Goal: Check status

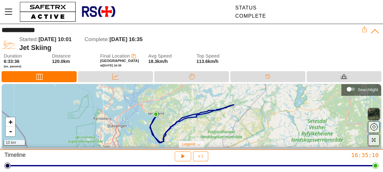
drag, startPoint x: 256, startPoint y: 114, endPoint x: 255, endPoint y: 126, distance: 12.1
click at [255, 126] on div "+ - 10 km" at bounding box center [192, 115] width 380 height 63
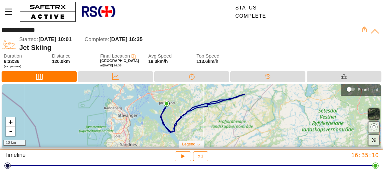
drag, startPoint x: 237, startPoint y: 123, endPoint x: 247, endPoint y: 113, distance: 13.9
click at [247, 113] on div "+ - 10 km" at bounding box center [192, 115] width 380 height 63
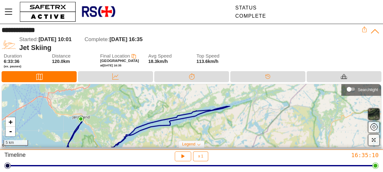
drag, startPoint x: 202, startPoint y: 115, endPoint x: 203, endPoint y: 142, distance: 26.9
click at [203, 142] on div "+ - 5 km Searchlight Legend Start Location End Location" at bounding box center [191, 117] width 383 height 66
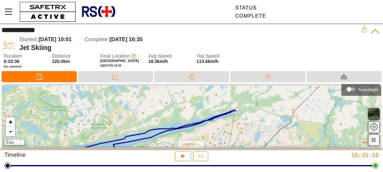
drag, startPoint x: 287, startPoint y: 106, endPoint x: 257, endPoint y: 133, distance: 39.8
click at [257, 133] on div "+ - 3 km" at bounding box center [192, 115] width 380 height 63
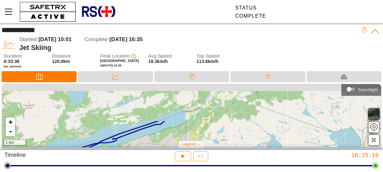
drag, startPoint x: 257, startPoint y: 96, endPoint x: 253, endPoint y: 141, distance: 45.0
click at [253, 141] on div "+ - 1 km" at bounding box center [192, 115] width 380 height 63
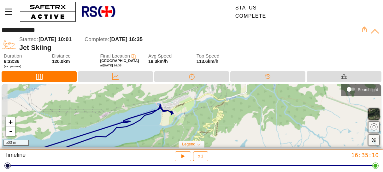
drag, startPoint x: 209, startPoint y: 127, endPoint x: 243, endPoint y: 138, distance: 35.8
click at [243, 140] on div "+ - 500 m" at bounding box center [192, 115] width 380 height 63
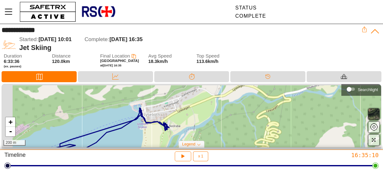
drag, startPoint x: 158, startPoint y: 115, endPoint x: 210, endPoint y: 146, distance: 60.4
click at [210, 145] on div "+ - 200 m" at bounding box center [192, 115] width 380 height 63
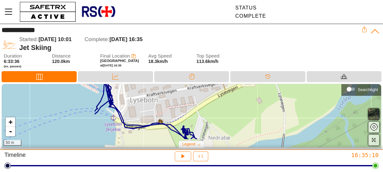
drag, startPoint x: 185, startPoint y: 126, endPoint x: 315, endPoint y: 112, distance: 130.0
click at [315, 112] on div "+ - 50 m" at bounding box center [192, 115] width 380 height 63
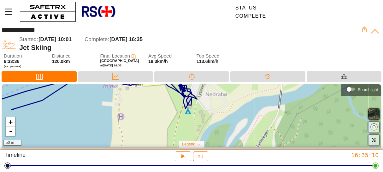
drag, startPoint x: 223, startPoint y: 132, endPoint x: 221, endPoint y: 90, distance: 42.4
click at [221, 90] on div "+ - 50 m" at bounding box center [192, 115] width 380 height 63
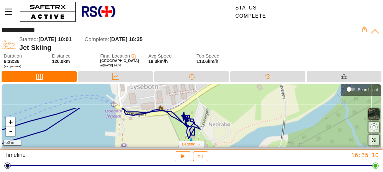
drag, startPoint x: 221, startPoint y: 114, endPoint x: 225, endPoint y: 143, distance: 29.7
click at [225, 143] on div "+ - 50 m" at bounding box center [192, 115] width 380 height 63
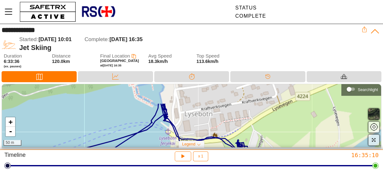
drag, startPoint x: 215, startPoint y: 103, endPoint x: 270, endPoint y: 129, distance: 60.2
click at [270, 129] on div "+ - 50 m" at bounding box center [192, 115] width 380 height 63
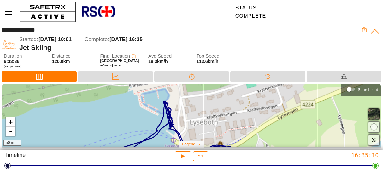
drag, startPoint x: 182, startPoint y: 107, endPoint x: 188, endPoint y: 109, distance: 6.5
click at [188, 110] on div "+ - 50 m" at bounding box center [192, 115] width 380 height 63
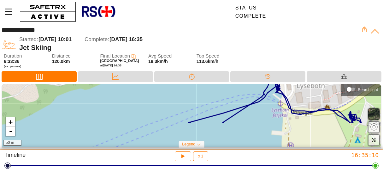
drag, startPoint x: 175, startPoint y: 129, endPoint x: 285, endPoint y: 96, distance: 114.9
click at [285, 96] on div "+ - 50 m" at bounding box center [192, 115] width 380 height 63
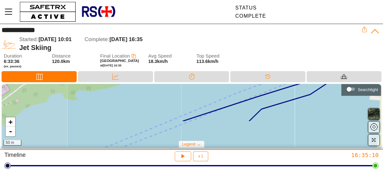
drag, startPoint x: 214, startPoint y: 130, endPoint x: 309, endPoint y: 96, distance: 100.3
click at [308, 97] on div "+ - 50 m" at bounding box center [192, 115] width 380 height 63
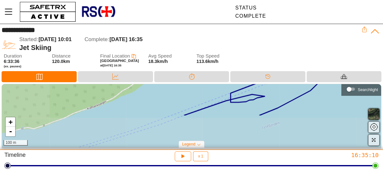
drag, startPoint x: 195, startPoint y: 131, endPoint x: 281, endPoint y: 84, distance: 98.2
click at [281, 85] on div "+ - 100 m" at bounding box center [192, 115] width 380 height 63
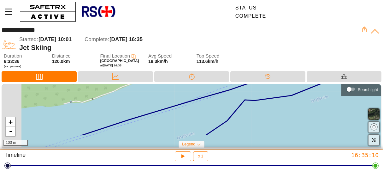
drag, startPoint x: 201, startPoint y: 124, endPoint x: 286, endPoint y: 91, distance: 91.5
click at [286, 91] on div "+ - 100 m" at bounding box center [192, 115] width 380 height 63
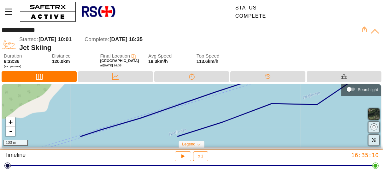
drag, startPoint x: 195, startPoint y: 121, endPoint x: 305, endPoint y: 99, distance: 112.4
click at [304, 99] on div "+ - 100 m" at bounding box center [192, 115] width 380 height 63
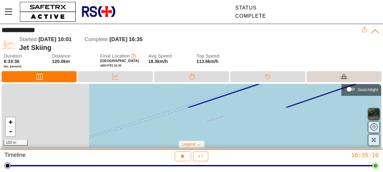
drag, startPoint x: 215, startPoint y: 125, endPoint x: 348, endPoint y: 74, distance: 142.3
click at [344, 76] on div "**********" at bounding box center [191, 87] width 383 height 126
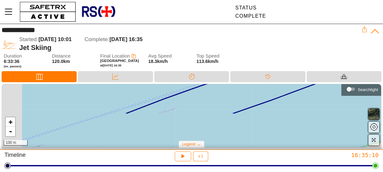
drag, startPoint x: 239, startPoint y: 128, endPoint x: 319, endPoint y: 88, distance: 89.3
click at [319, 88] on div "+ - 100 m" at bounding box center [192, 115] width 380 height 63
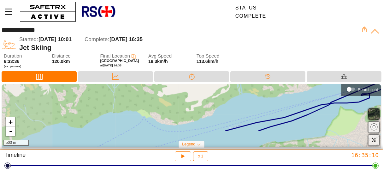
drag, startPoint x: 208, startPoint y: 122, endPoint x: 343, endPoint y: 99, distance: 137.1
click at [342, 100] on div "+ - 500 m" at bounding box center [192, 115] width 380 height 63
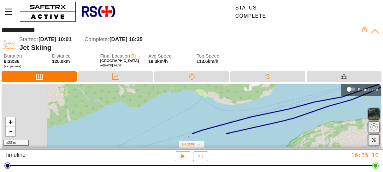
drag, startPoint x: 252, startPoint y: 125, endPoint x: 337, endPoint y: 93, distance: 90.4
click at [334, 94] on div "+ - 500 m" at bounding box center [192, 115] width 380 height 63
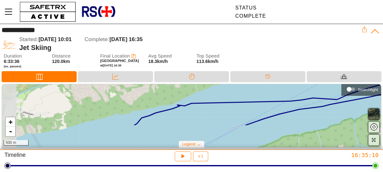
drag, startPoint x: 201, startPoint y: 132, endPoint x: 372, endPoint y: 101, distance: 173.5
click at [372, 101] on icon at bounding box center [335, 87] width 401 height 76
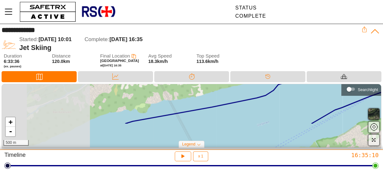
drag, startPoint x: 210, startPoint y: 126, endPoint x: 329, endPoint y: 90, distance: 124.4
click at [329, 90] on div "+ - 500 m" at bounding box center [192, 115] width 380 height 63
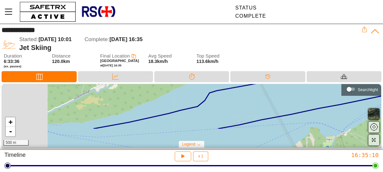
drag, startPoint x: 243, startPoint y: 118, endPoint x: 341, endPoint y: 84, distance: 104.3
click at [341, 84] on div "+ - 500 m Searchlight" at bounding box center [192, 116] width 380 height 64
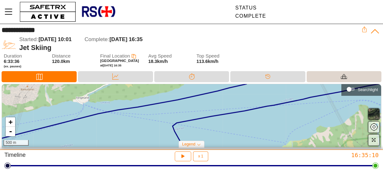
drag, startPoint x: 235, startPoint y: 112, endPoint x: 331, endPoint y: 82, distance: 100.5
click at [331, 82] on div "**********" at bounding box center [191, 87] width 383 height 126
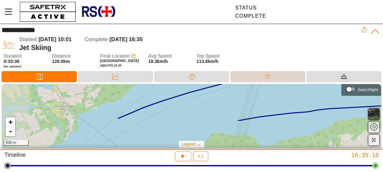
drag, startPoint x: 123, startPoint y: 116, endPoint x: 282, endPoint y: 74, distance: 165.3
click at [282, 74] on div "**********" at bounding box center [191, 87] width 383 height 126
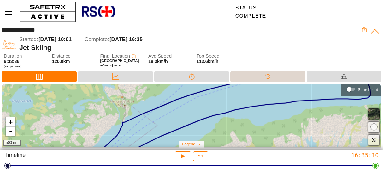
drag, startPoint x: 201, startPoint y: 118, endPoint x: 257, endPoint y: 73, distance: 72.8
click at [253, 77] on div "**********" at bounding box center [191, 87] width 383 height 126
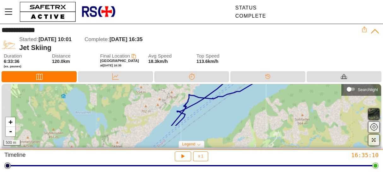
drag, startPoint x: 215, startPoint y: 104, endPoint x: 283, endPoint y: 87, distance: 70.0
click at [283, 87] on div "+ - 500 m" at bounding box center [192, 115] width 380 height 63
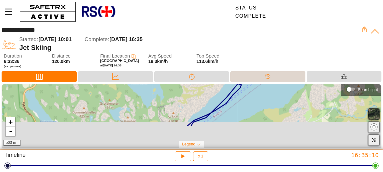
drag, startPoint x: 212, startPoint y: 123, endPoint x: 288, endPoint y: 79, distance: 88.3
click at [288, 79] on div "**********" at bounding box center [191, 87] width 383 height 126
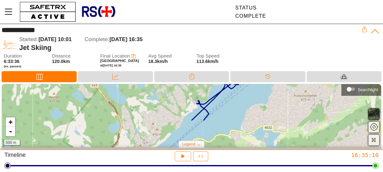
drag, startPoint x: 222, startPoint y: 129, endPoint x: 245, endPoint y: 96, distance: 40.2
click at [245, 96] on div "+ - 500 m" at bounding box center [192, 115] width 380 height 63
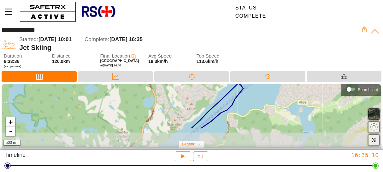
drag, startPoint x: 229, startPoint y: 119, endPoint x: 281, endPoint y: 85, distance: 62.3
click at [281, 85] on div "+ - 500 m" at bounding box center [192, 115] width 380 height 63
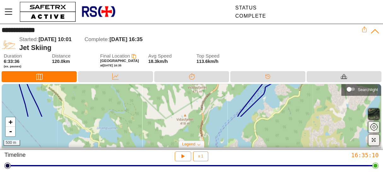
drag, startPoint x: 228, startPoint y: 124, endPoint x: 283, endPoint y: 88, distance: 66.1
click at [283, 88] on div "+ - 500 m" at bounding box center [192, 115] width 380 height 63
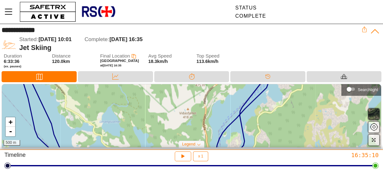
drag, startPoint x: 241, startPoint y: 125, endPoint x: 307, endPoint y: 71, distance: 85.1
click at [306, 71] on div "**********" at bounding box center [191, 87] width 383 height 126
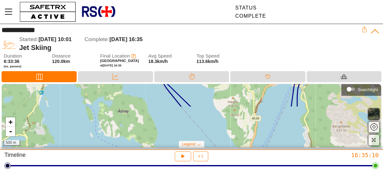
drag, startPoint x: 275, startPoint y: 131, endPoint x: 323, endPoint y: 42, distance: 101.2
click at [316, 51] on div "**********" at bounding box center [191, 87] width 383 height 126
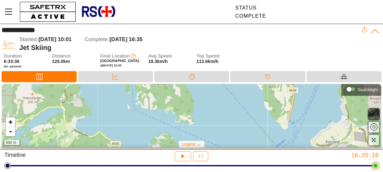
drag, startPoint x: 290, startPoint y: 100, endPoint x: 279, endPoint y: 162, distance: 62.7
click at [279, 162] on div "**********" at bounding box center [191, 86] width 383 height 172
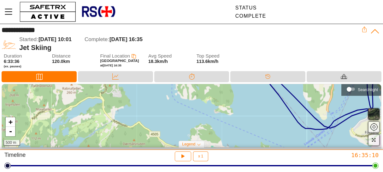
drag, startPoint x: 247, startPoint y: 129, endPoint x: 286, endPoint y: 124, distance: 39.5
click at [286, 124] on div "+ - 500 m" at bounding box center [192, 115] width 380 height 63
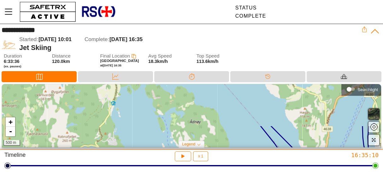
drag, startPoint x: 280, startPoint y: 99, endPoint x: 276, endPoint y: 147, distance: 48.2
click at [276, 147] on div "+ - 500 m" at bounding box center [192, 115] width 380 height 63
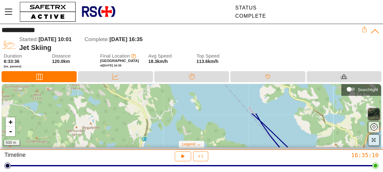
drag, startPoint x: 242, startPoint y: 112, endPoint x: 272, endPoint y: 148, distance: 46.8
click at [272, 148] on div "+ - 500 m Searchlight Legend Start Location End Location" at bounding box center [191, 117] width 383 height 66
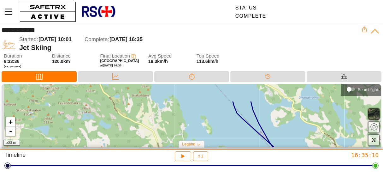
drag, startPoint x: 233, startPoint y: 101, endPoint x: 245, endPoint y: 125, distance: 26.1
click at [245, 125] on div "+ - 500 m" at bounding box center [192, 115] width 380 height 63
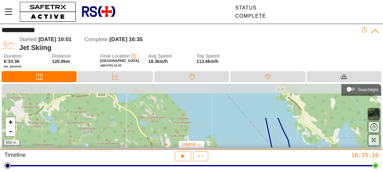
drag, startPoint x: 223, startPoint y: 108, endPoint x: 260, endPoint y: 148, distance: 55.0
click at [260, 148] on div "+ - 500 m Searchlight Legend Start Location End Location" at bounding box center [191, 117] width 383 height 66
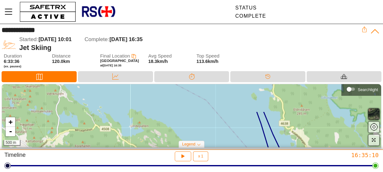
drag, startPoint x: 239, startPoint y: 100, endPoint x: 242, endPoint y: 142, distance: 41.8
click at [242, 142] on div "+ - 500 m" at bounding box center [192, 115] width 380 height 63
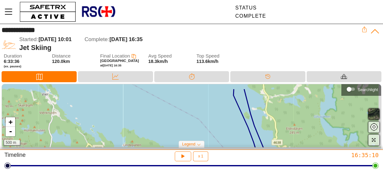
drag, startPoint x: 256, startPoint y: 118, endPoint x: 251, endPoint y: 128, distance: 11.6
click at [251, 128] on div "+ - 500 m" at bounding box center [192, 115] width 380 height 63
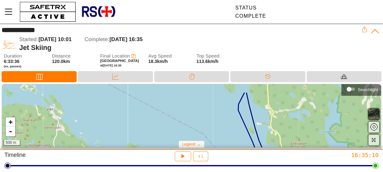
drag, startPoint x: 228, startPoint y: 112, endPoint x: 233, endPoint y: 127, distance: 15.3
click at [233, 127] on div "+ - 500 m" at bounding box center [192, 115] width 380 height 63
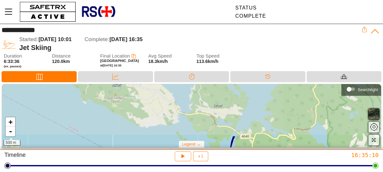
drag, startPoint x: 245, startPoint y: 99, endPoint x: 230, endPoint y: 157, distance: 60.4
click at [230, 157] on div "**********" at bounding box center [191, 86] width 383 height 172
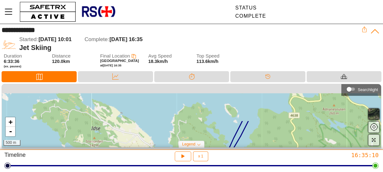
drag, startPoint x: 268, startPoint y: 107, endPoint x: 247, endPoint y: 151, distance: 48.2
click at [247, 151] on div "**********" at bounding box center [191, 86] width 383 height 172
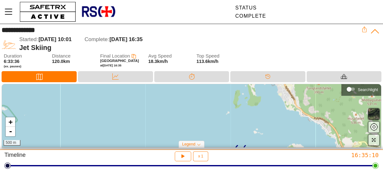
drag, startPoint x: 279, startPoint y: 104, endPoint x: 248, endPoint y: 172, distance: 74.8
click at [248, 172] on html "**********" at bounding box center [191, 86] width 383 height 172
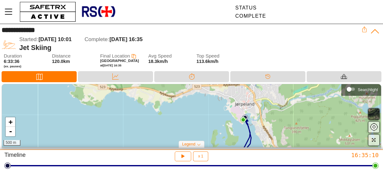
drag, startPoint x: 284, startPoint y: 110, endPoint x: 262, endPoint y: 149, distance: 44.6
click at [262, 149] on div "+ - 500 m Searchlight Legend Start Location End Location" at bounding box center [191, 117] width 383 height 66
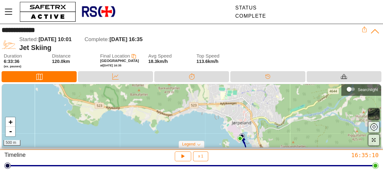
drag, startPoint x: 261, startPoint y: 133, endPoint x: 260, endPoint y: 147, distance: 13.6
click at [260, 147] on div "+ - 500 m" at bounding box center [192, 115] width 380 height 63
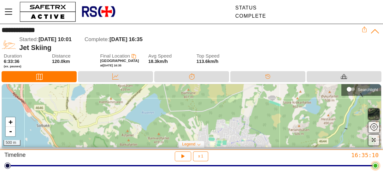
drag, startPoint x: 266, startPoint y: 112, endPoint x: 256, endPoint y: 162, distance: 50.4
click at [256, 162] on div "**********" at bounding box center [191, 86] width 383 height 172
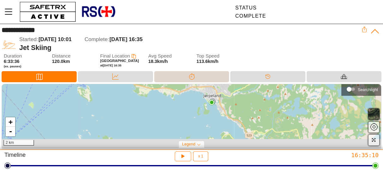
drag, startPoint x: 240, startPoint y: 142, endPoint x: 211, endPoint y: 81, distance: 67.3
click at [211, 81] on div "**********" at bounding box center [191, 87] width 383 height 126
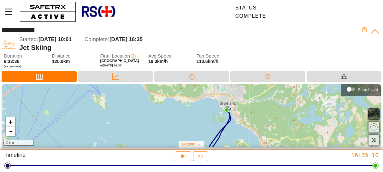
drag, startPoint x: 187, startPoint y: 94, endPoint x: 204, endPoint y: 103, distance: 19.1
click at [204, 104] on div "+ - 2 km" at bounding box center [192, 115] width 380 height 63
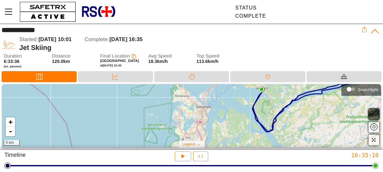
drag, startPoint x: 187, startPoint y: 114, endPoint x: 238, endPoint y: 103, distance: 52.3
click at [238, 102] on div "+ - 5 km" at bounding box center [192, 115] width 380 height 63
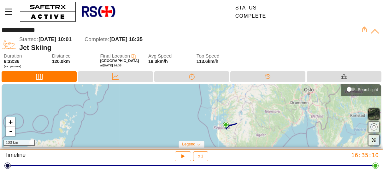
drag, startPoint x: 274, startPoint y: 104, endPoint x: 239, endPoint y: 95, distance: 35.9
click at [239, 95] on div "+ - 100 km" at bounding box center [192, 115] width 380 height 63
